Goal: Information Seeking & Learning: Learn about a topic

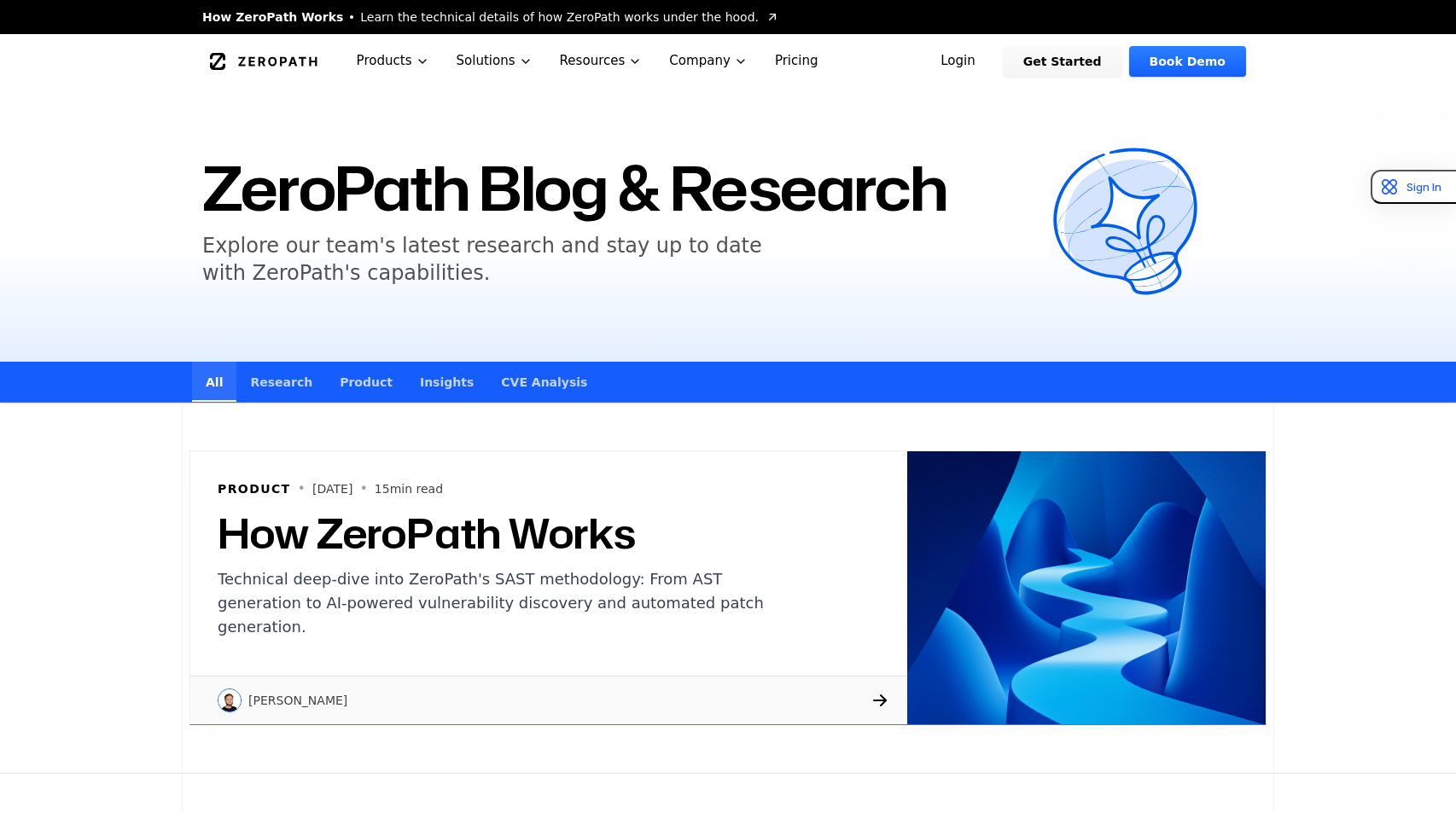
click at [239, 62] on icon "Global" at bounding box center [264, 61] width 108 height 17
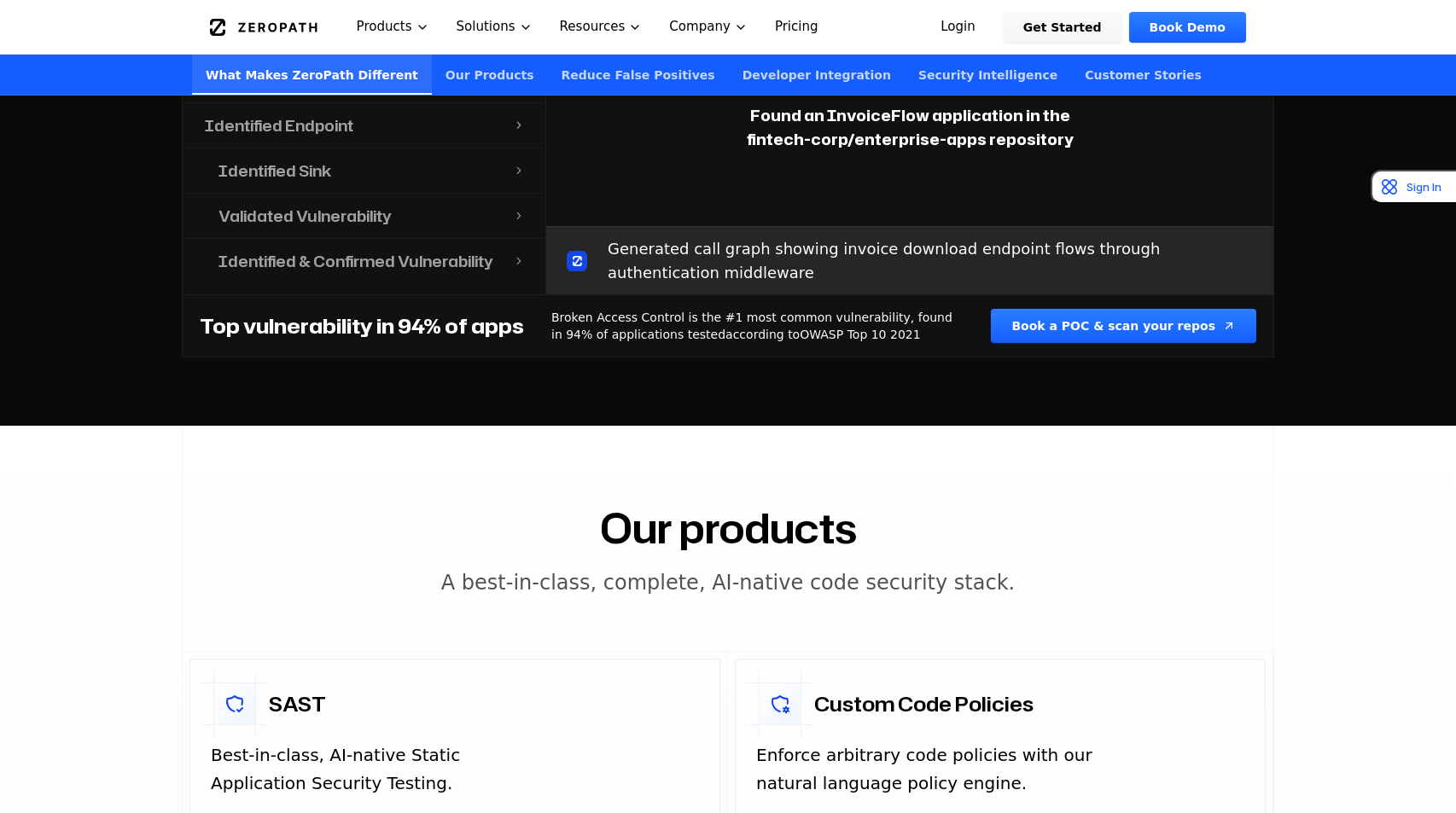
scroll to position [2187, 0]
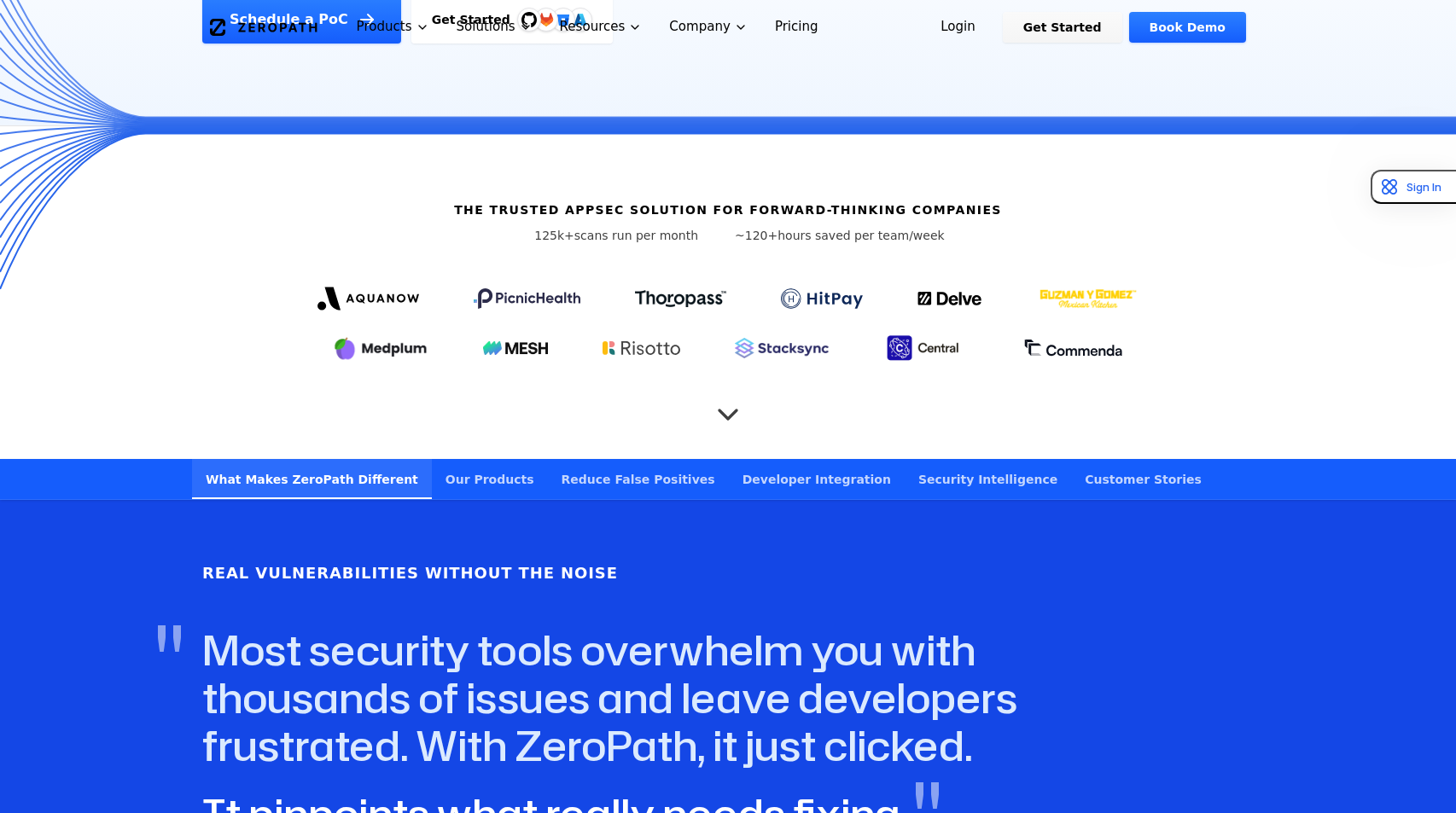
scroll to position [0, 0]
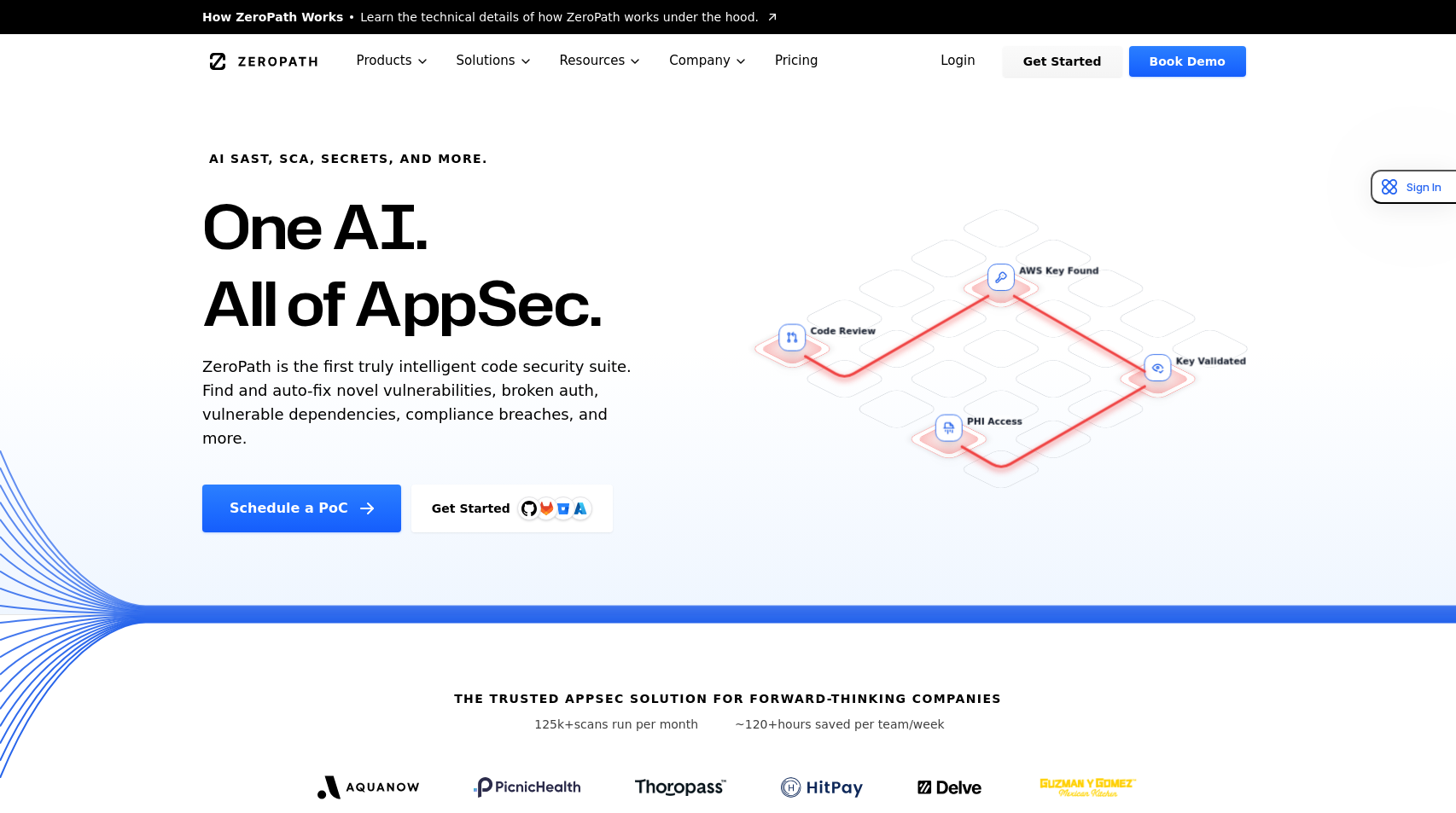
click at [1036, 614] on div "The Trusted AppSec solution for forward-thinking companies 125k+ scans run per …" at bounding box center [728, 781] width 1456 height 334
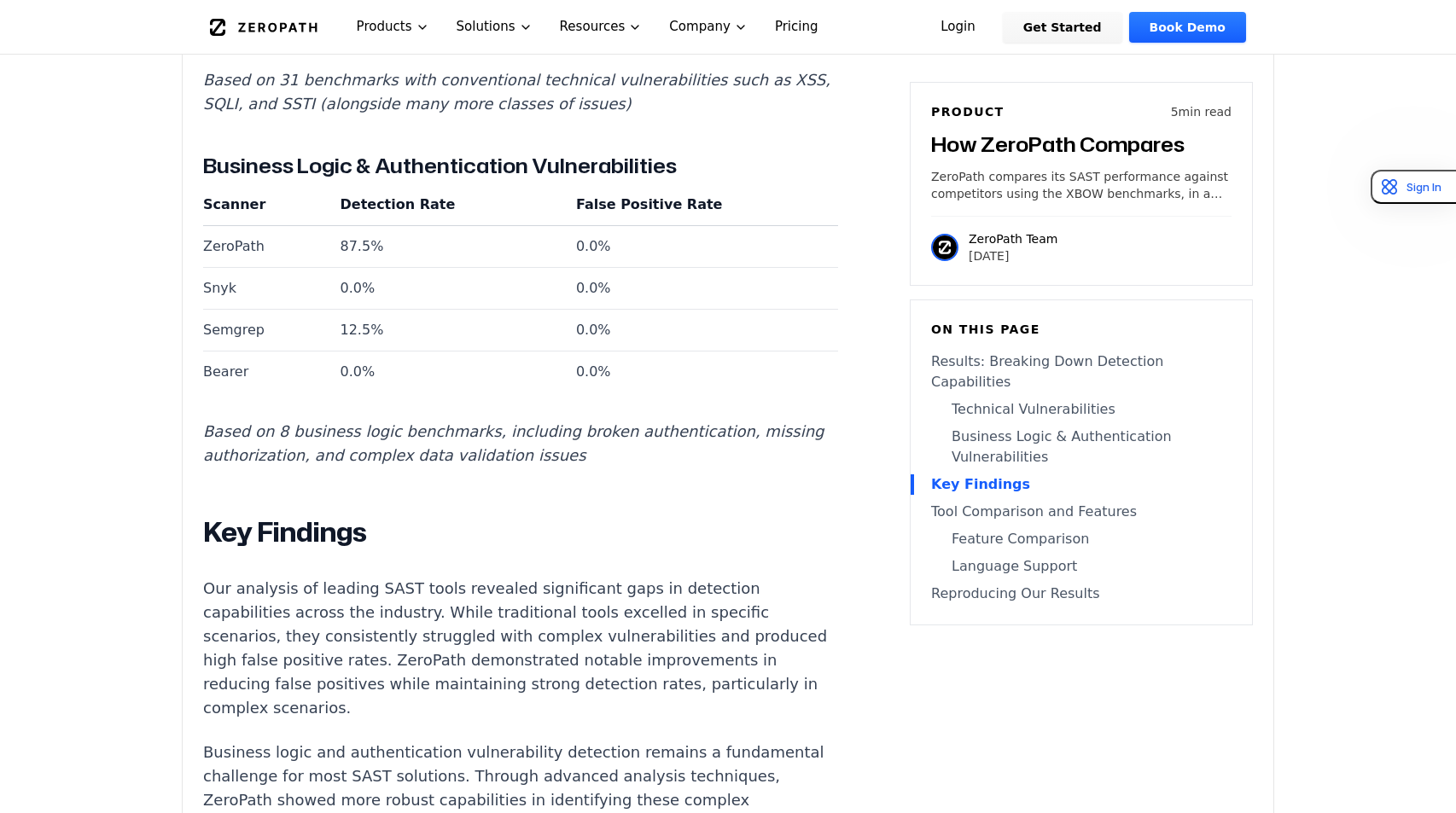
scroll to position [1877, 0]
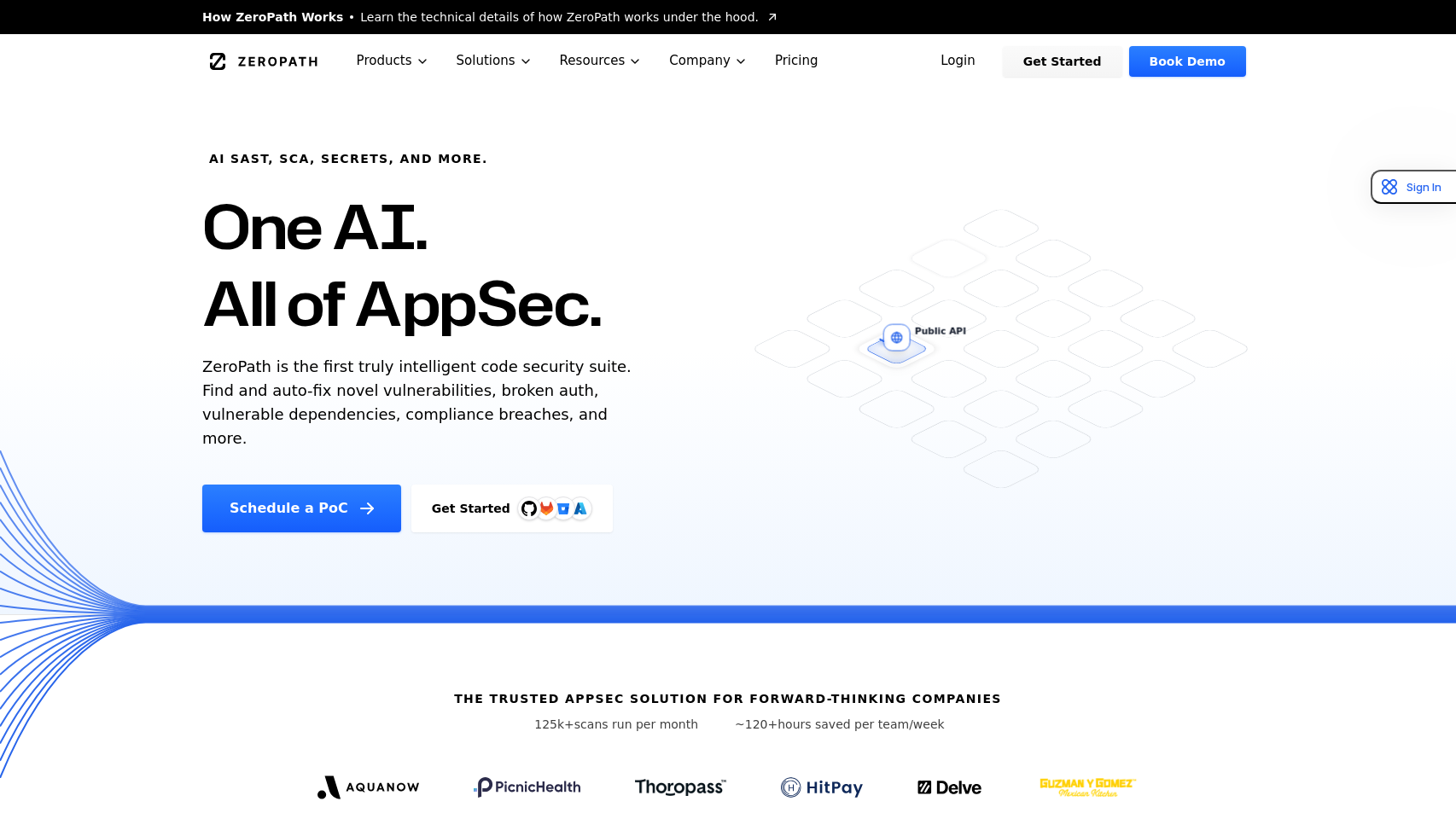
click at [786, 64] on link "Pricing" at bounding box center [797, 61] width 71 height 53
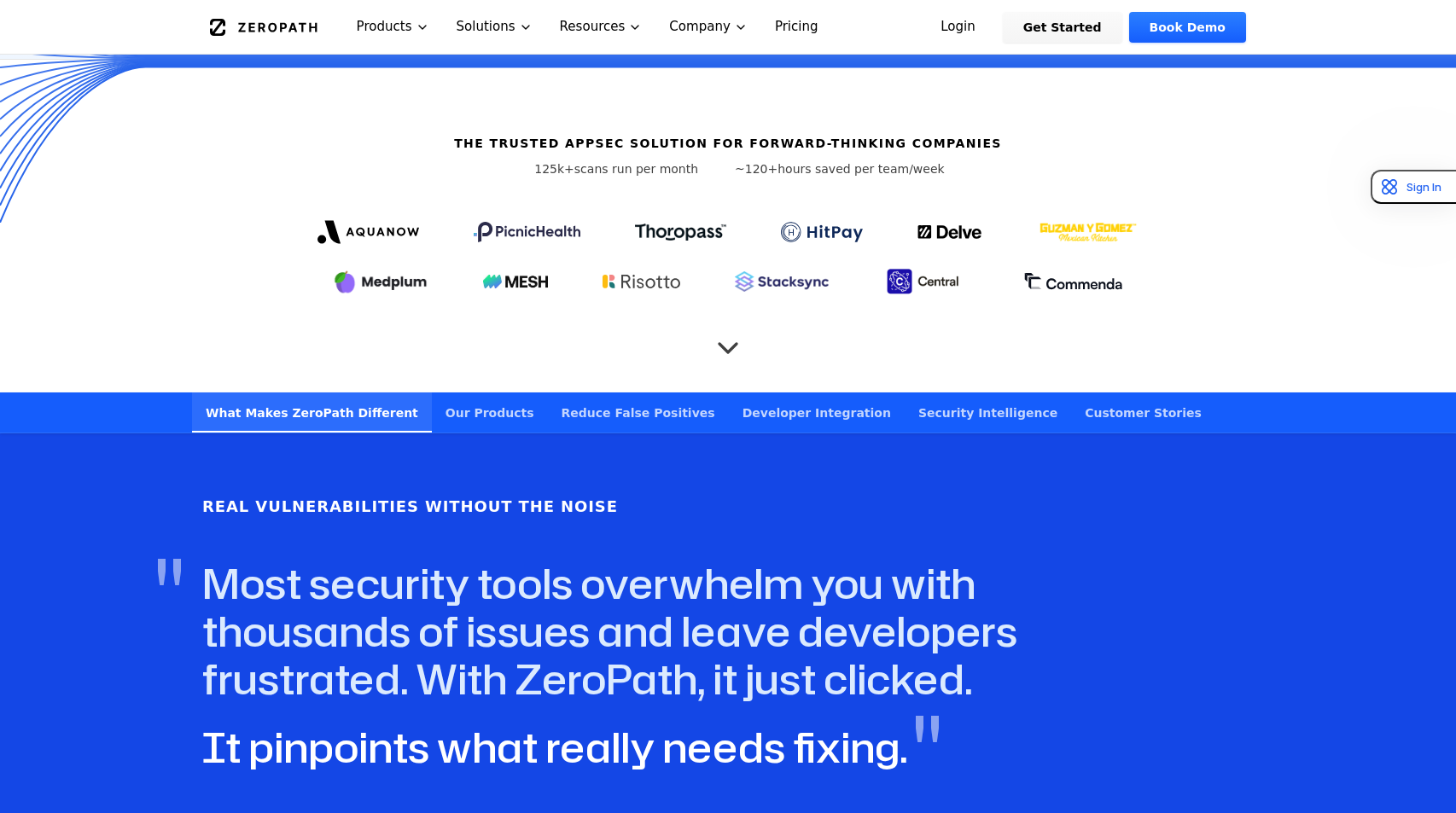
scroll to position [556, 0]
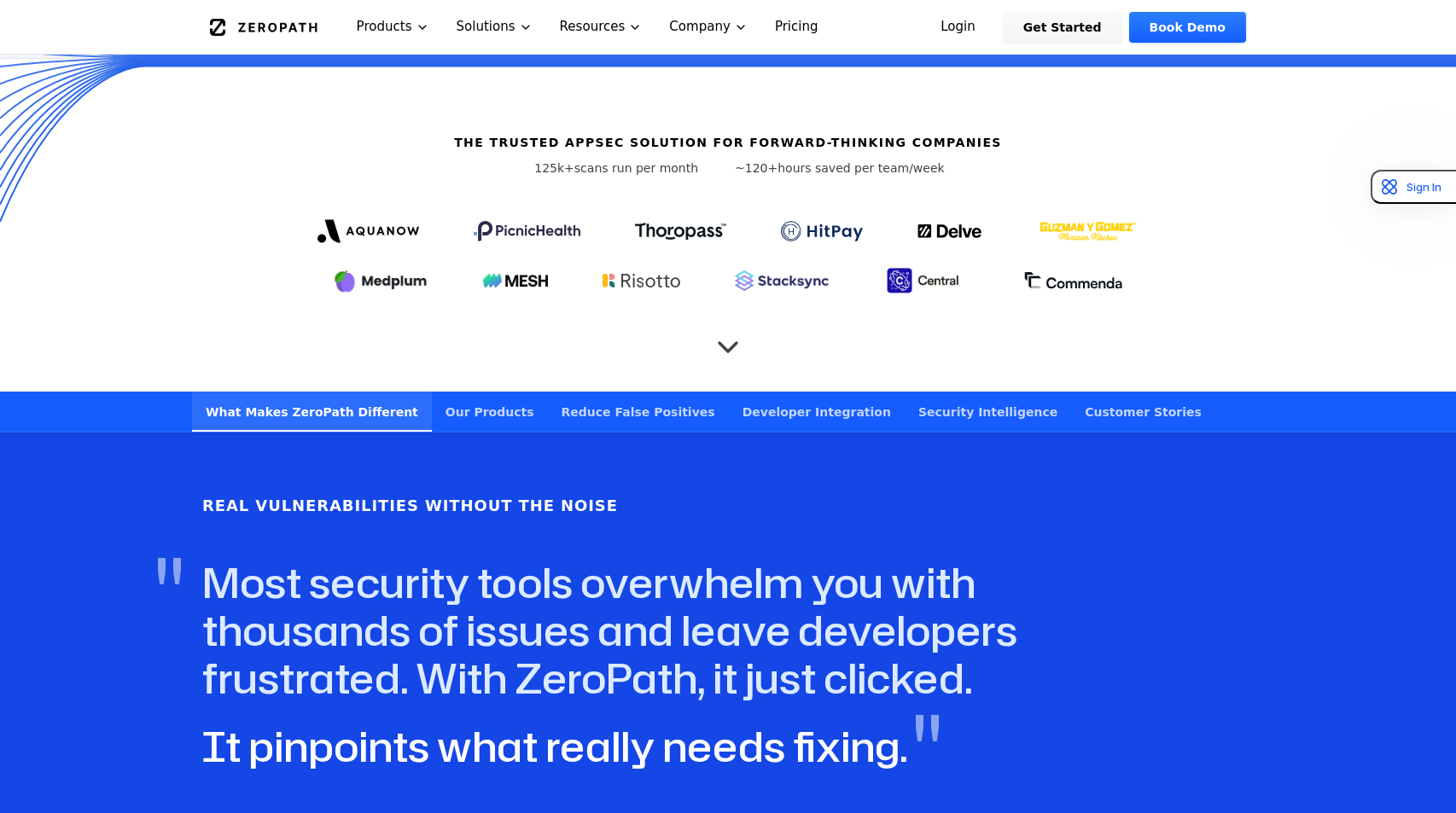
click at [480, 404] on link "Our Products" at bounding box center [489, 411] width 116 height 41
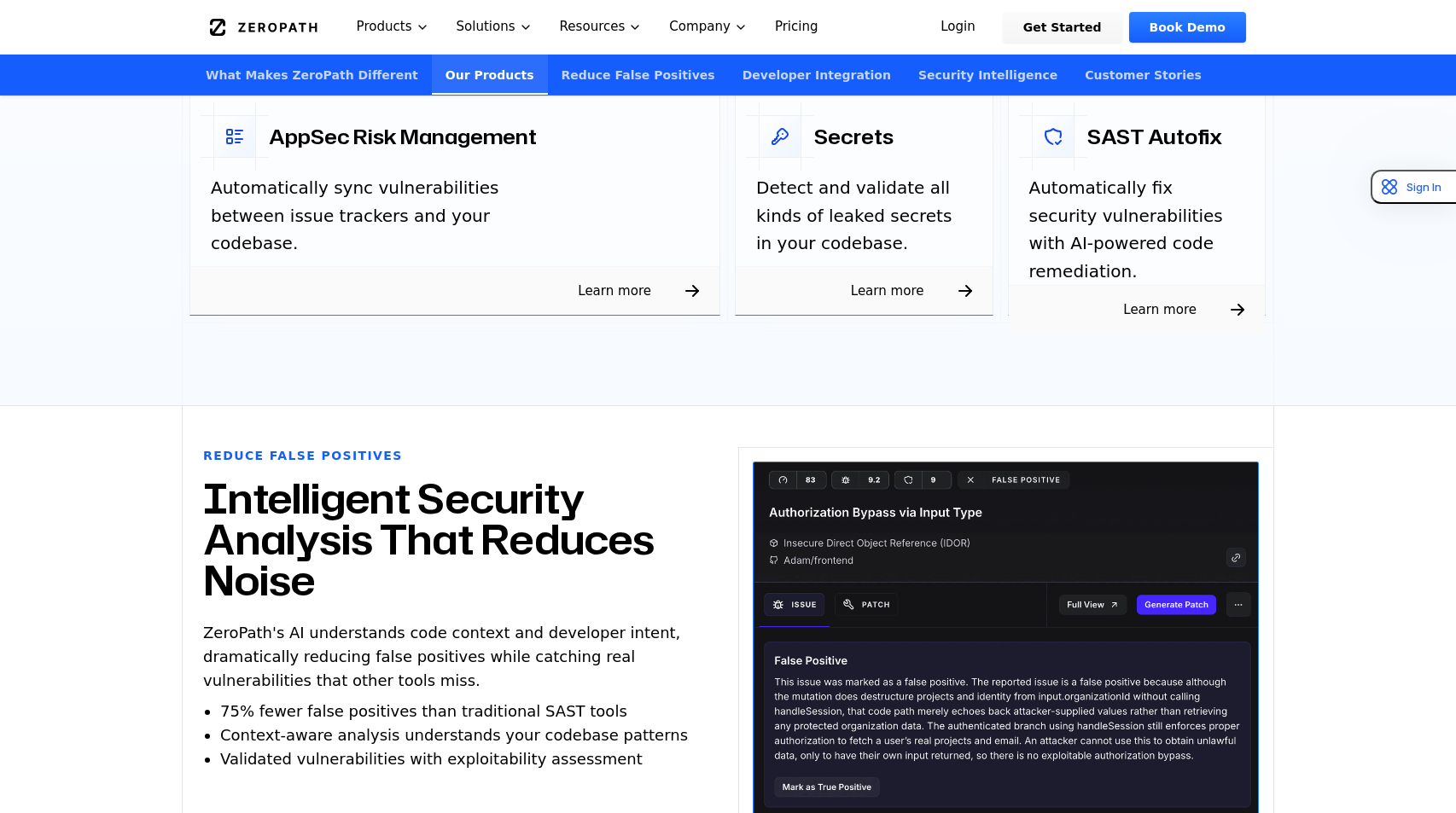
scroll to position [4287, 0]
